Goal: Task Accomplishment & Management: Use online tool/utility

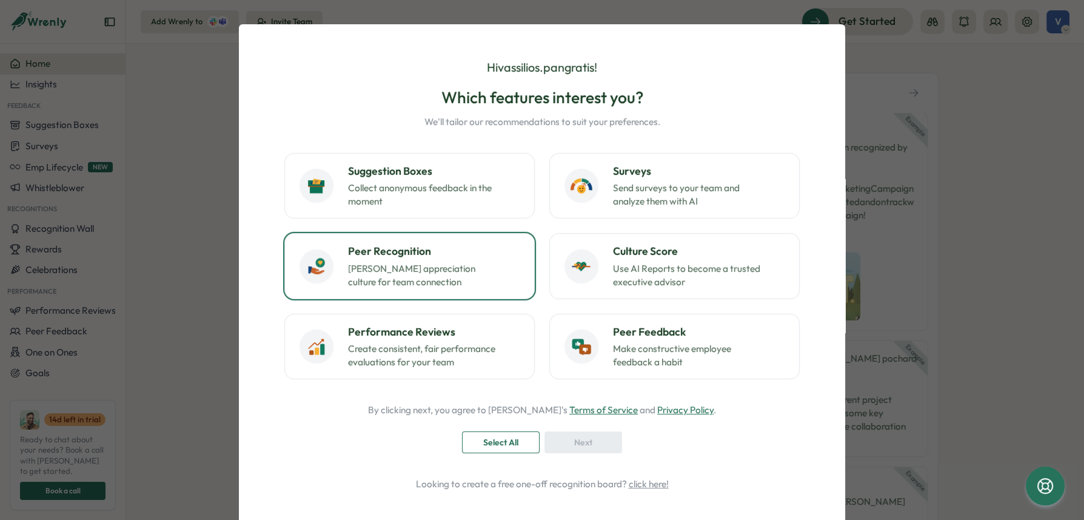
click at [463, 277] on p "Foster appreciation culture for team connection" at bounding box center [424, 275] width 152 height 27
click at [599, 448] on div "Next" at bounding box center [583, 442] width 55 height 21
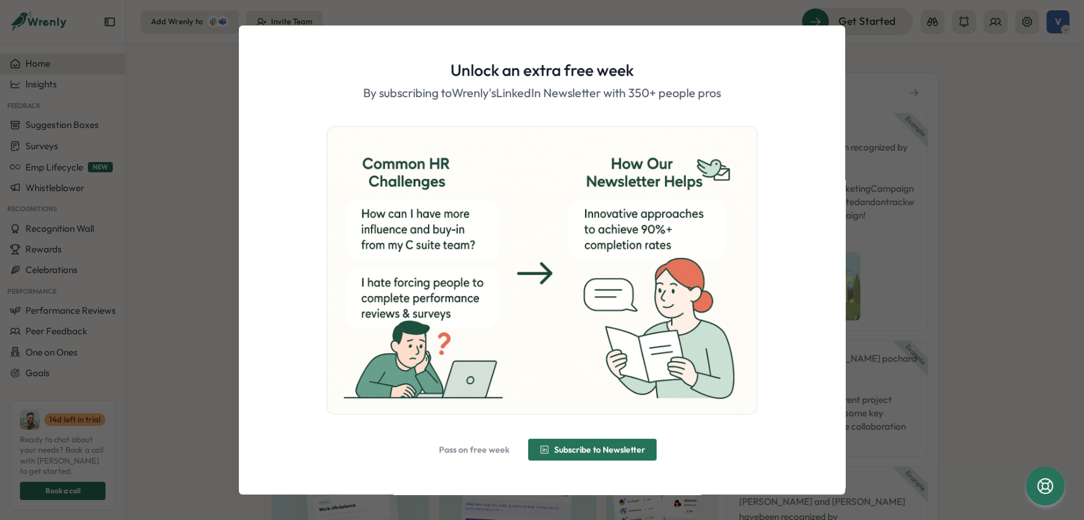
click at [480, 452] on span "Pass on free week" at bounding box center [474, 449] width 70 height 8
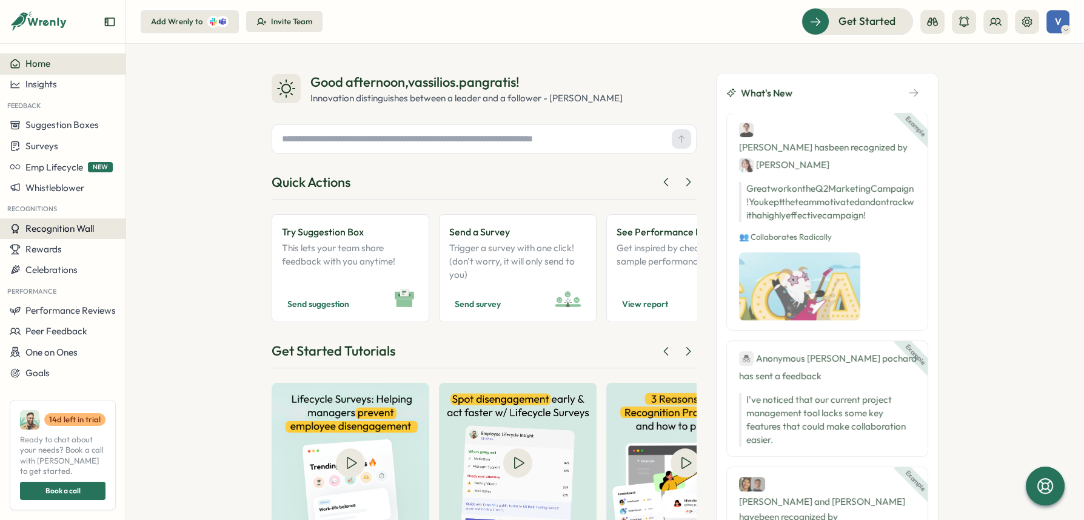
click at [84, 225] on span "Recognition Wall" at bounding box center [59, 229] width 69 height 12
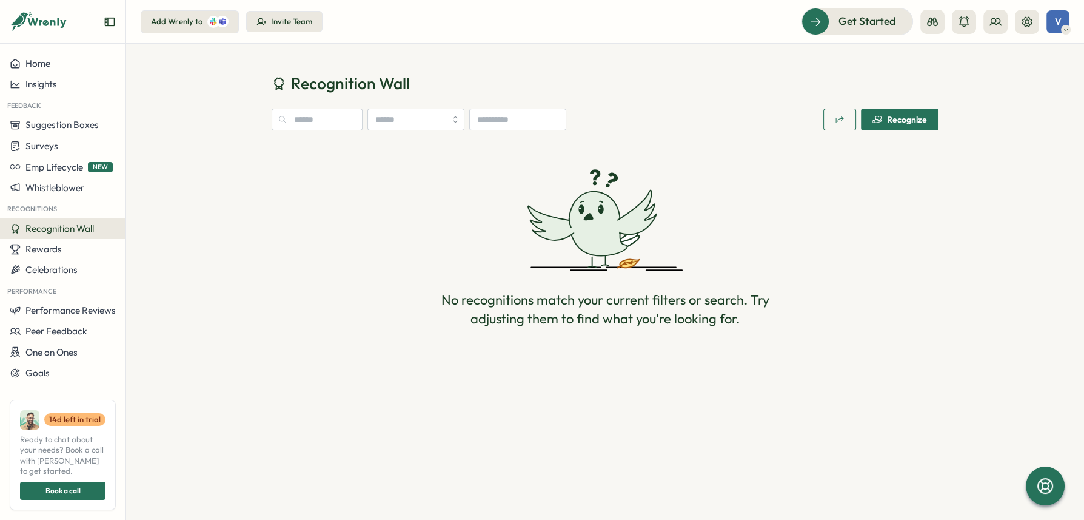
click at [897, 119] on div "Recognize" at bounding box center [900, 120] width 55 height 10
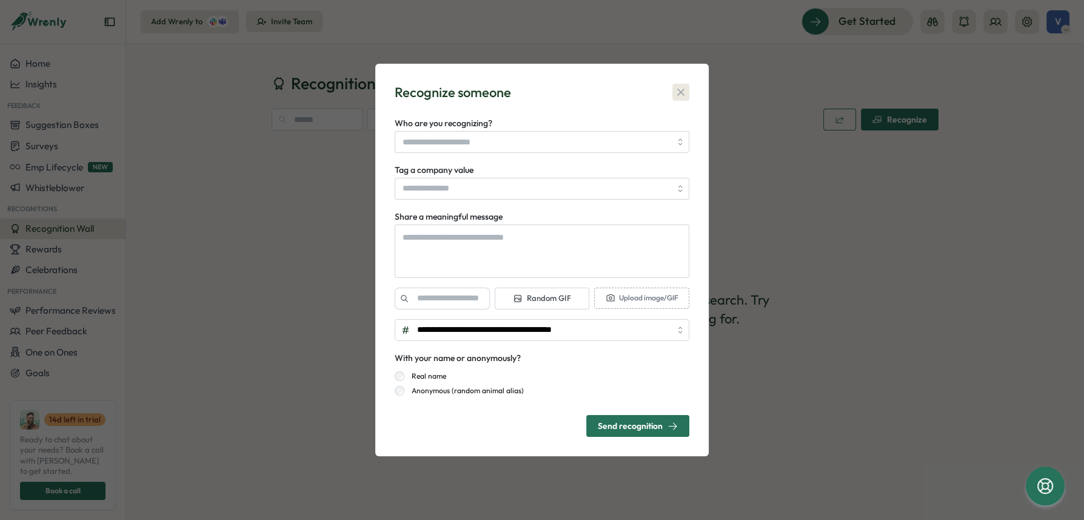
click at [679, 96] on icon "button" at bounding box center [681, 92] width 12 height 12
